Goal: Task Accomplishment & Management: Use online tool/utility

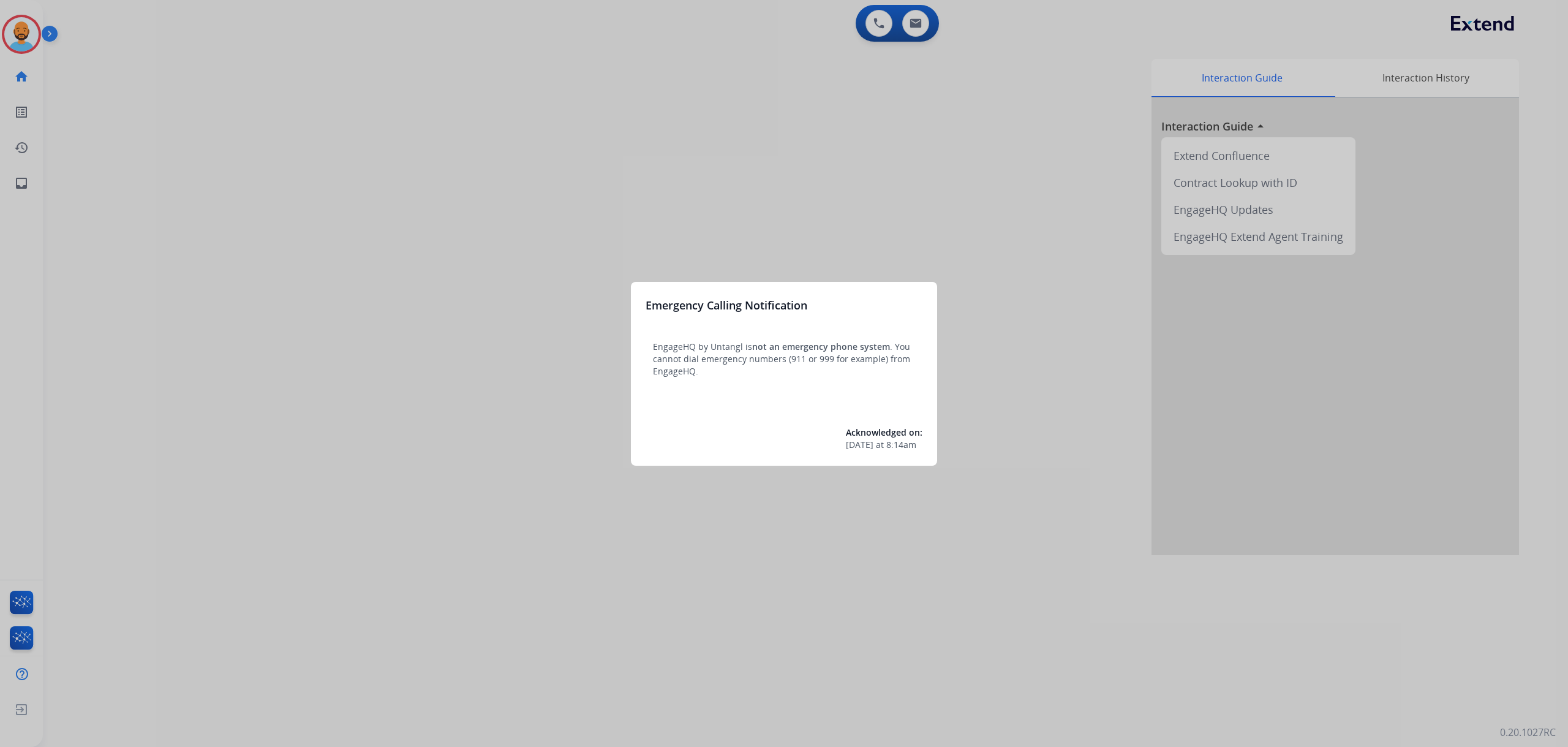
click at [38, 35] on div at bounding box center [784, 373] width 1568 height 747
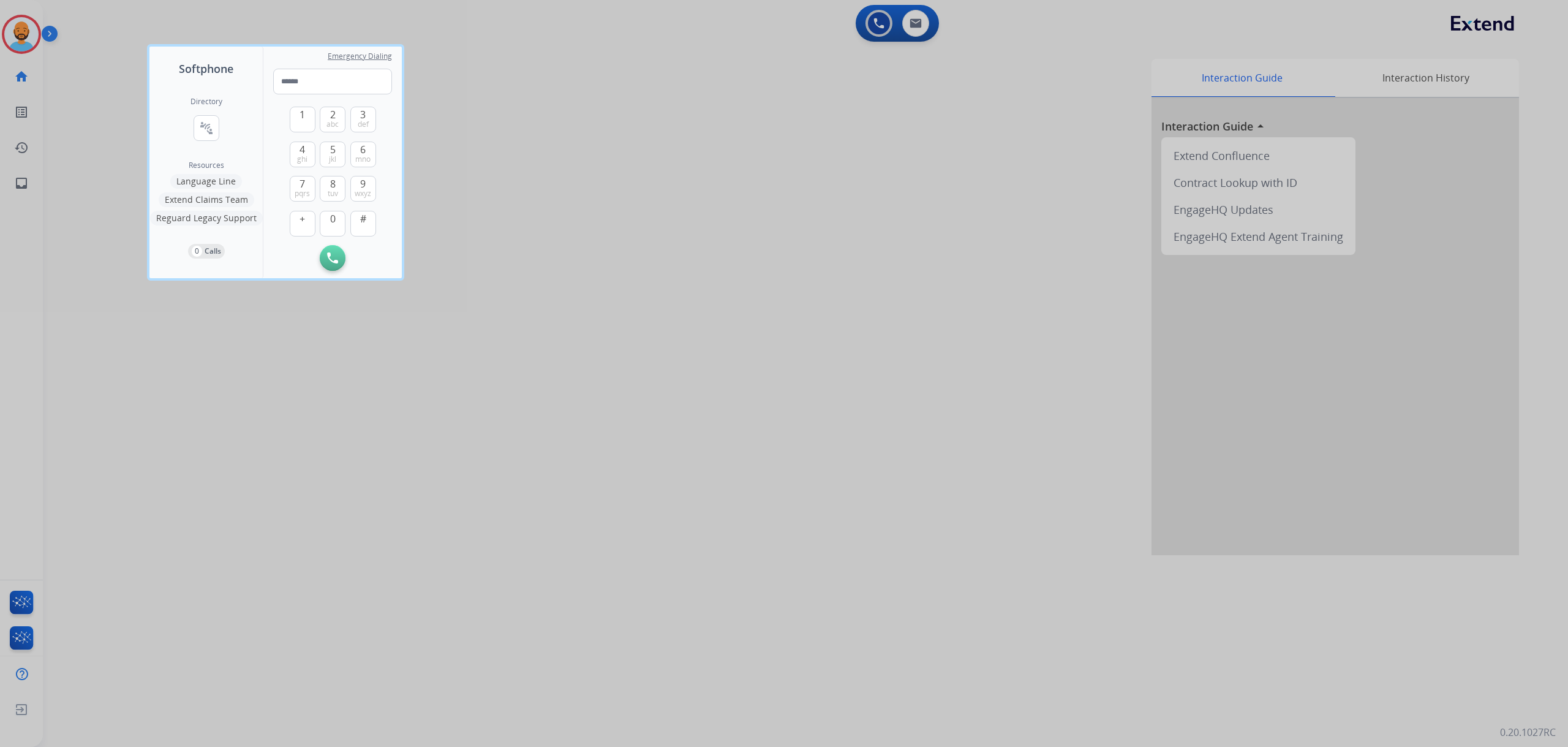
click at [31, 40] on div at bounding box center [784, 373] width 1568 height 747
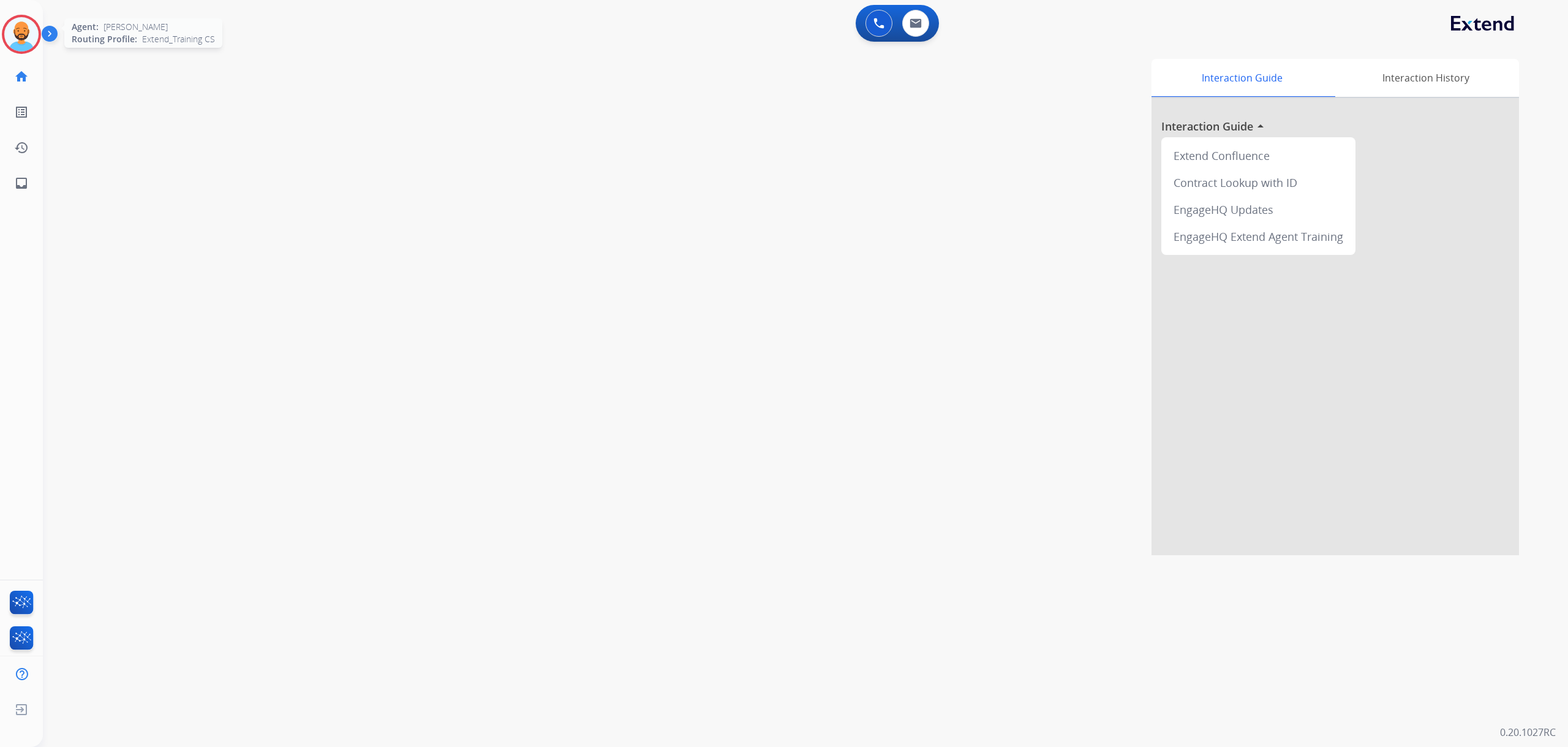
click at [27, 42] on img at bounding box center [21, 34] width 34 height 34
click at [24, 178] on mat-icon "inbox" at bounding box center [21, 183] width 15 height 15
select select "**********"
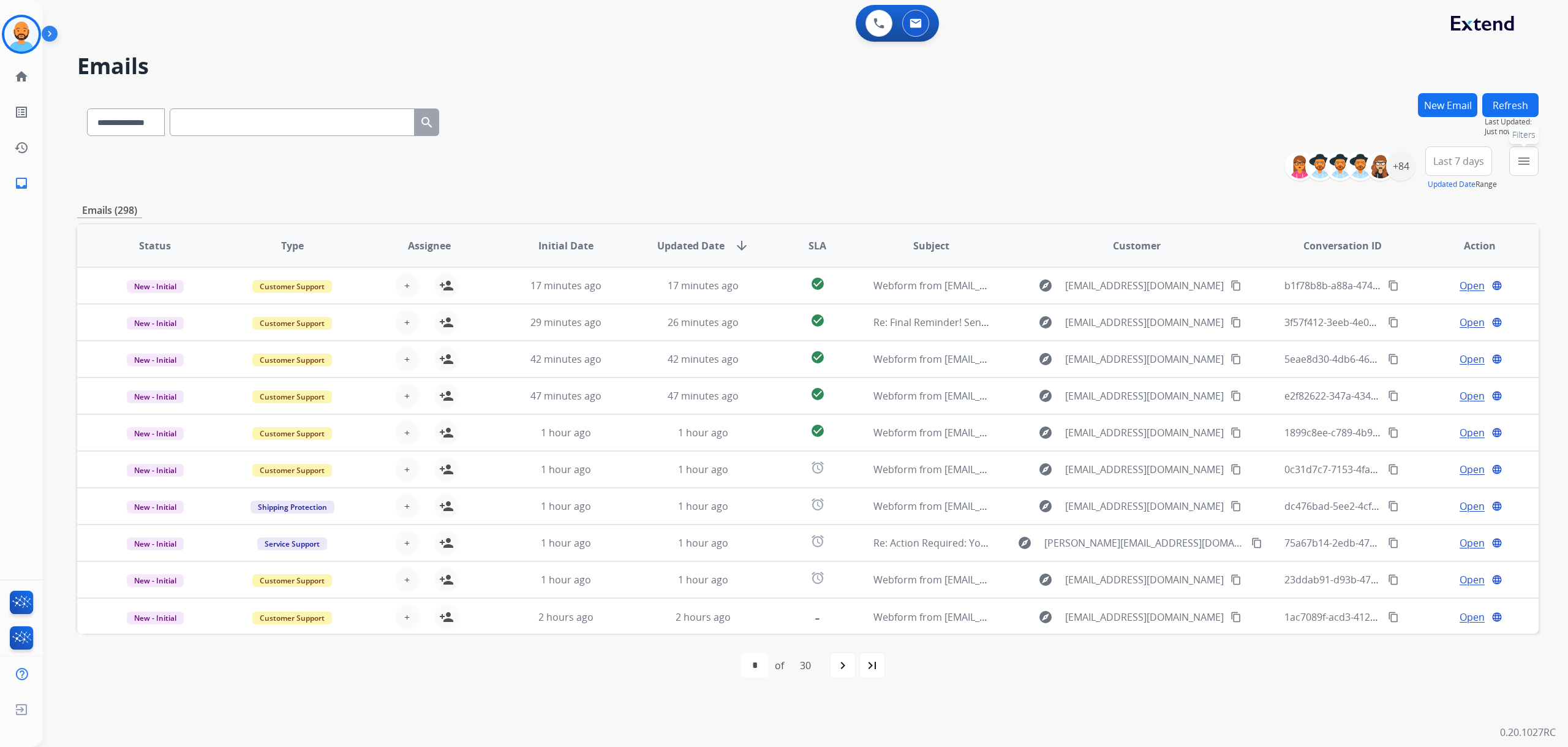
click at [1522, 157] on mat-icon "menu" at bounding box center [1524, 161] width 15 height 15
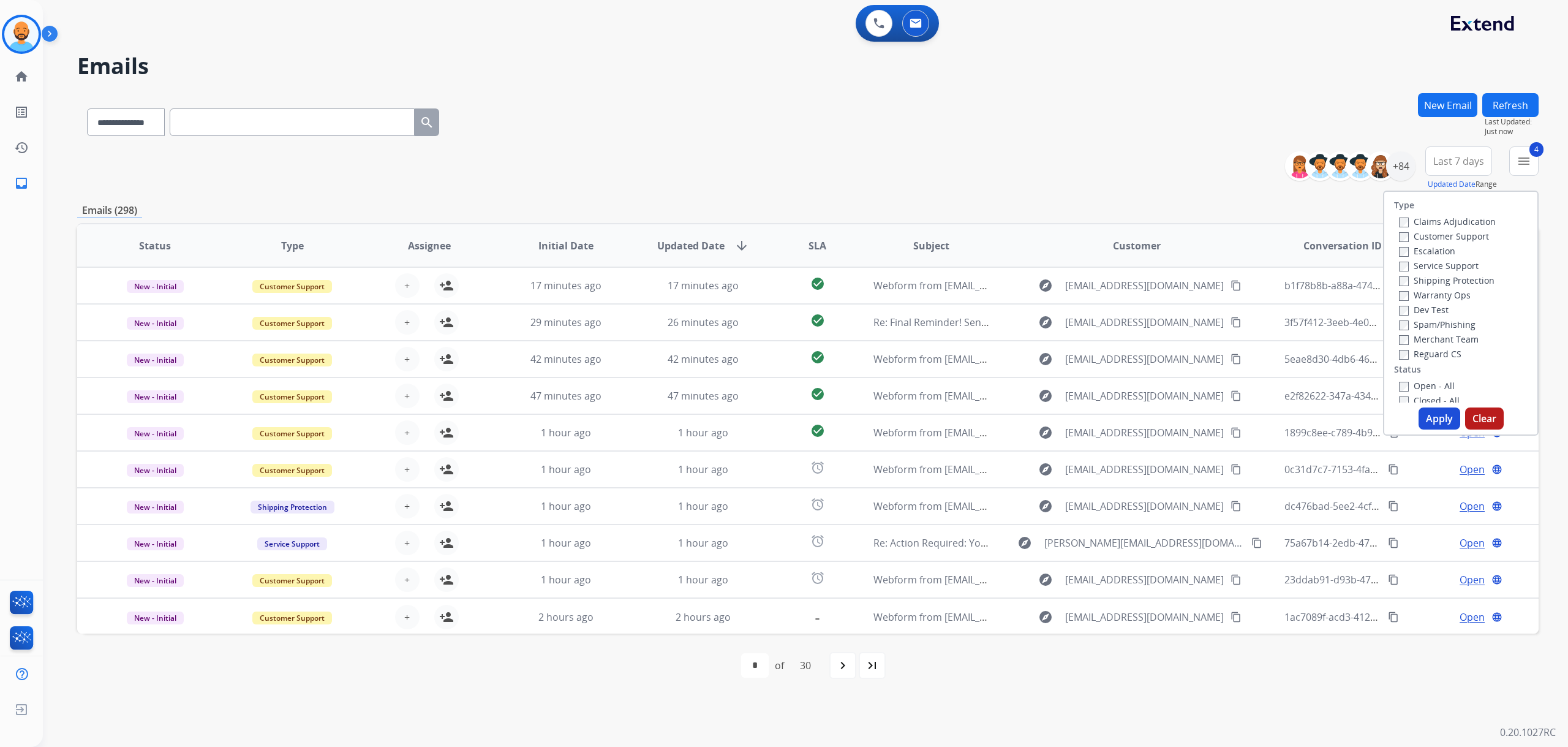
click at [1428, 415] on button "Apply" at bounding box center [1440, 418] width 42 height 22
